Goal: Go to known website: Go to known website

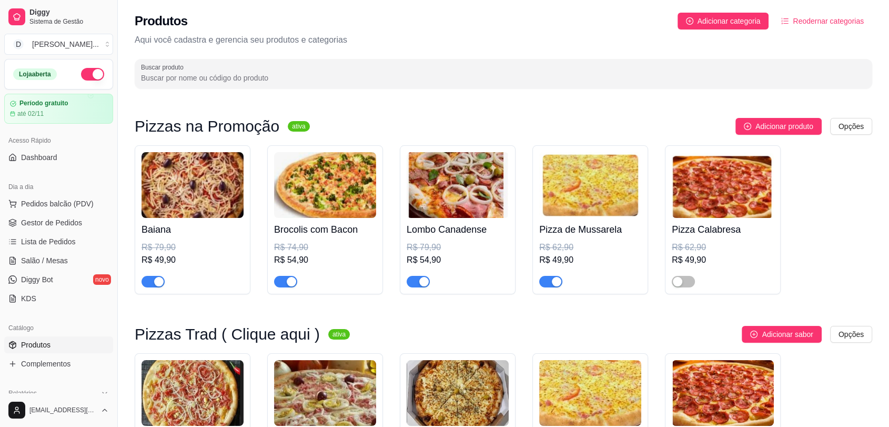
click at [38, 350] on link "Produtos" at bounding box center [58, 344] width 109 height 17
click at [44, 157] on span "Dashboard" at bounding box center [39, 157] width 36 height 11
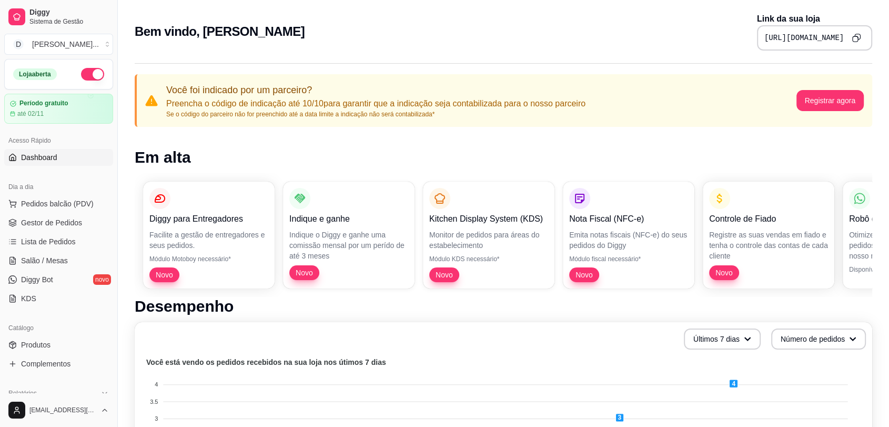
click at [859, 35] on icon "Copy to clipboard" at bounding box center [856, 37] width 9 height 9
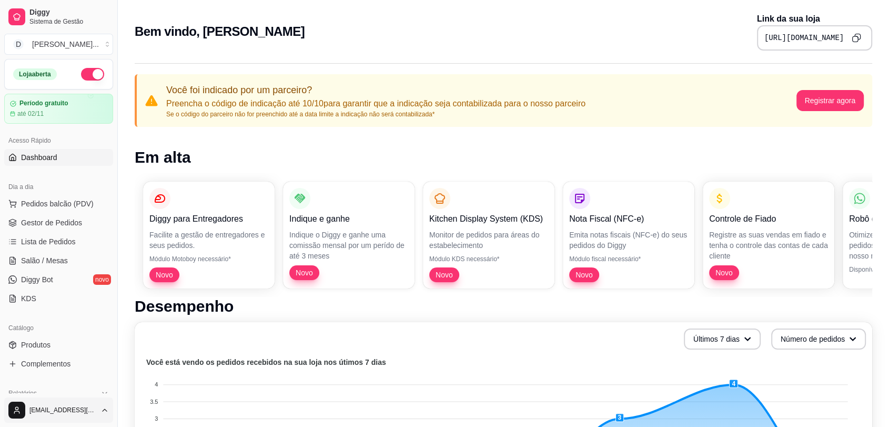
click at [63, 407] on html "Diggy Sistema de Gestão D Divino Sabor ... Loja aberta Período gratuito até 02/…" at bounding box center [444, 213] width 889 height 427
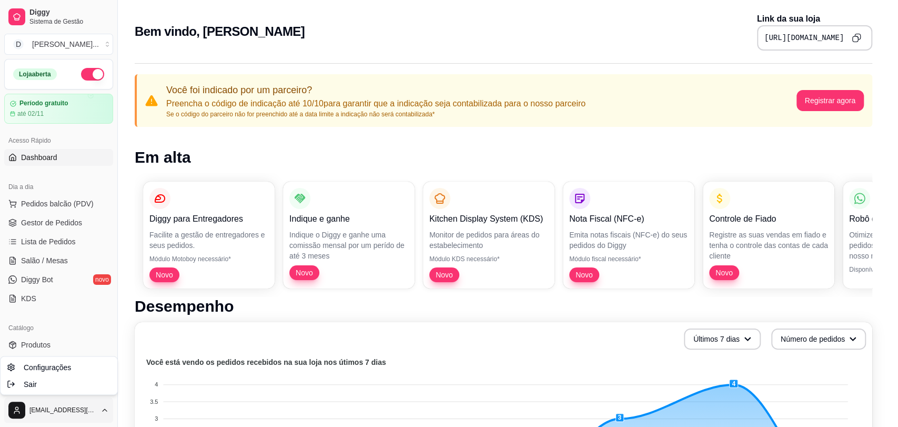
click at [69, 412] on html "Diggy Sistema de Gestão D Divino Sabor ... Loja aberta Período gratuito até 02/…" at bounding box center [449, 213] width 898 height 427
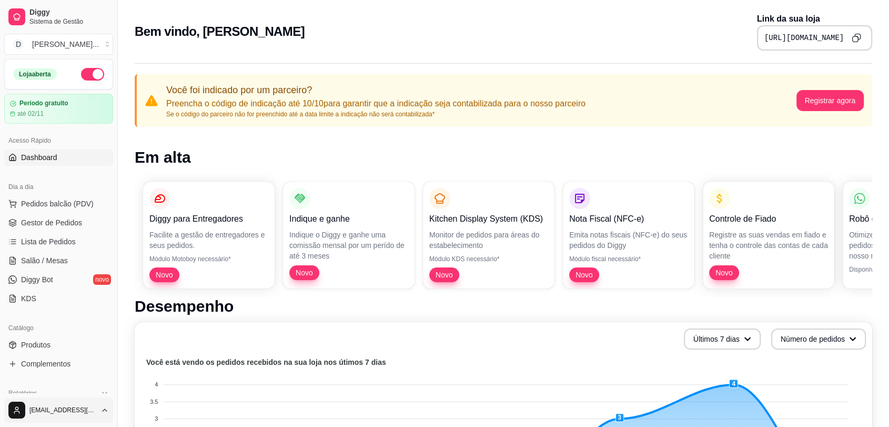
click at [69, 412] on html "Diggy Sistema de Gestão D Divino Sabor ... Loja aberta Período gratuito até 02/…" at bounding box center [444, 213] width 889 height 427
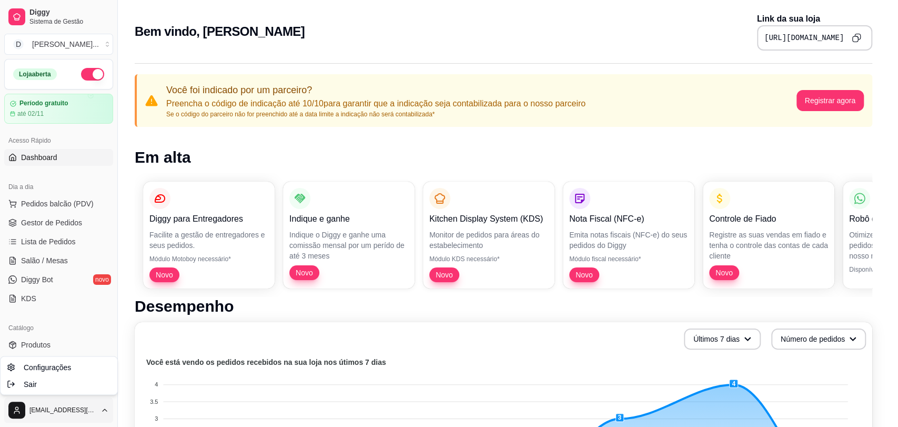
drag, startPoint x: 40, startPoint y: 384, endPoint x: 62, endPoint y: 409, distance: 33.2
click at [62, 409] on html "Diggy Sistema de Gestão D Divino Sabor ... Loja aberta Período gratuito até 02/…" at bounding box center [449, 213] width 898 height 427
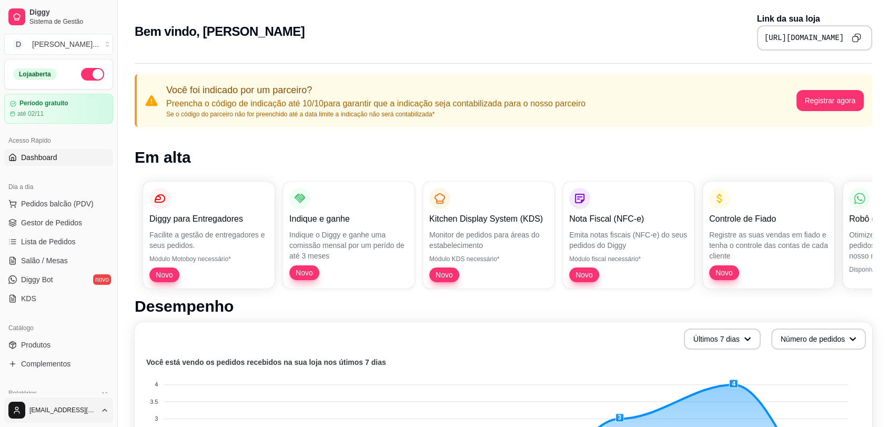
click at [62, 409] on html "Diggy Sistema de Gestão D Divino Sabor ... Loja aberta Período gratuito até 02/…" at bounding box center [444, 213] width 889 height 427
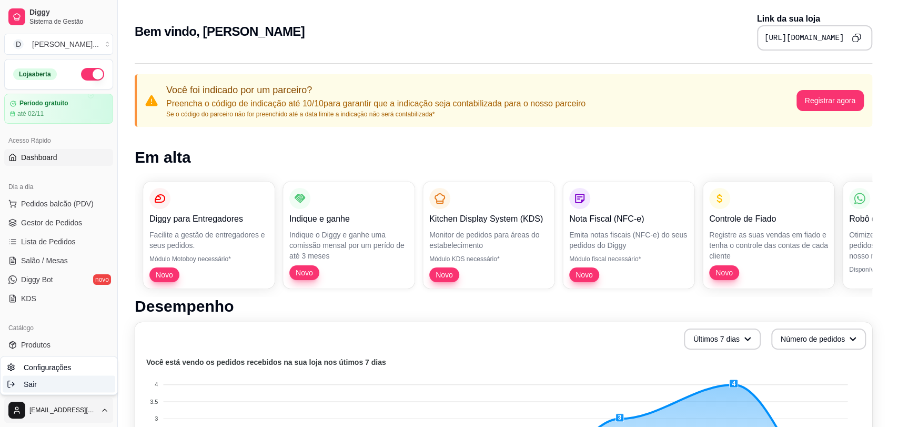
click at [22, 388] on div "Sair" at bounding box center [59, 383] width 113 height 17
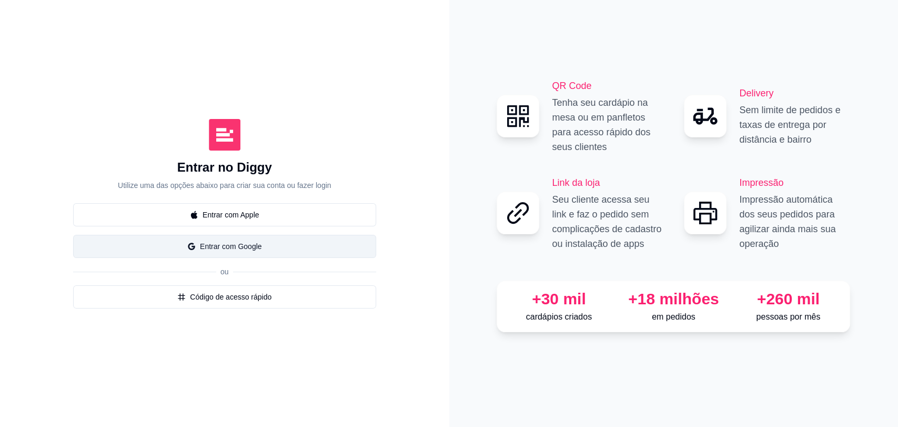
click at [275, 249] on button "Entrar com Google" at bounding box center [224, 246] width 303 height 23
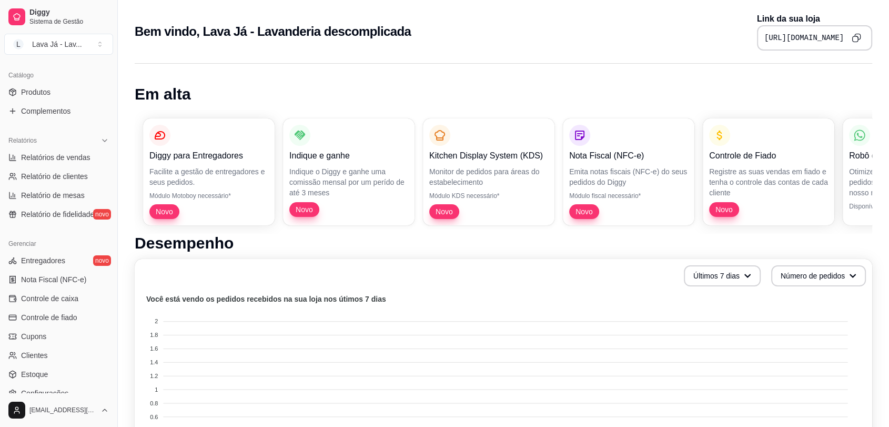
scroll to position [251, 0]
